Goal: Check status: Check status

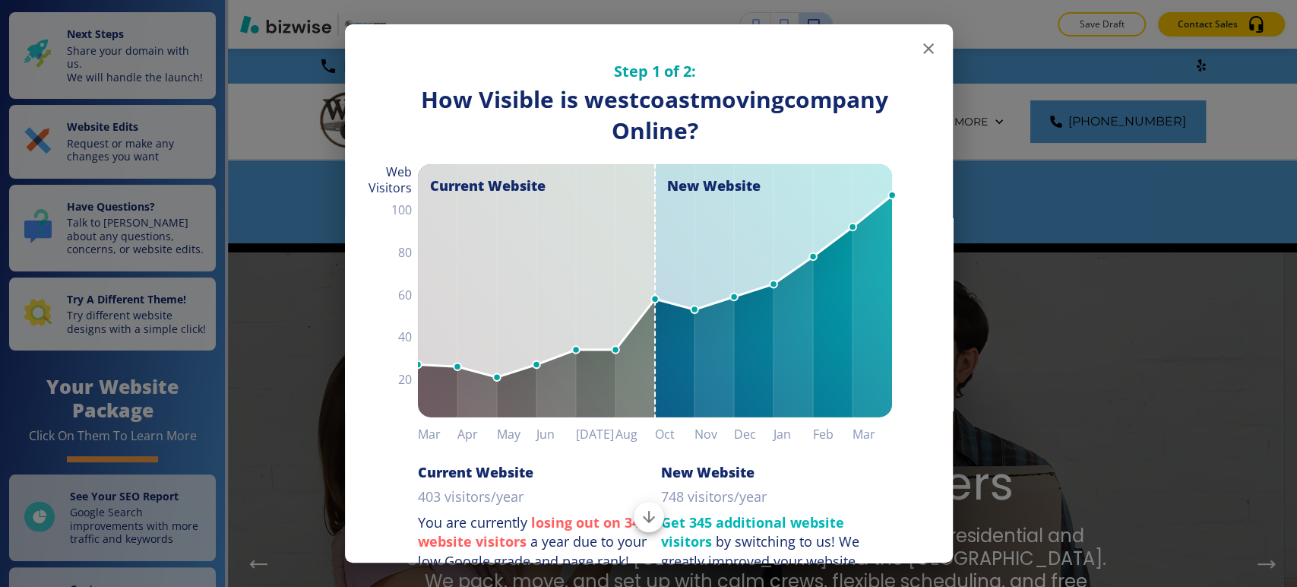
click at [919, 53] on icon "button" at bounding box center [928, 49] width 18 height 18
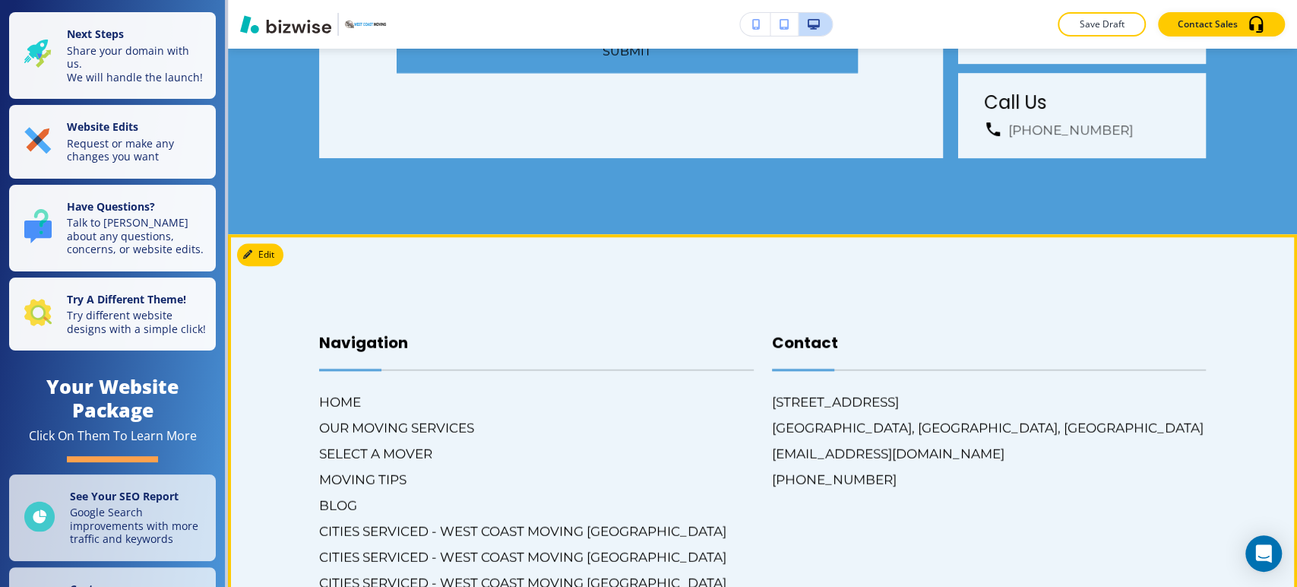
scroll to position [8207, 0]
